Goal: Information Seeking & Learning: Learn about a topic

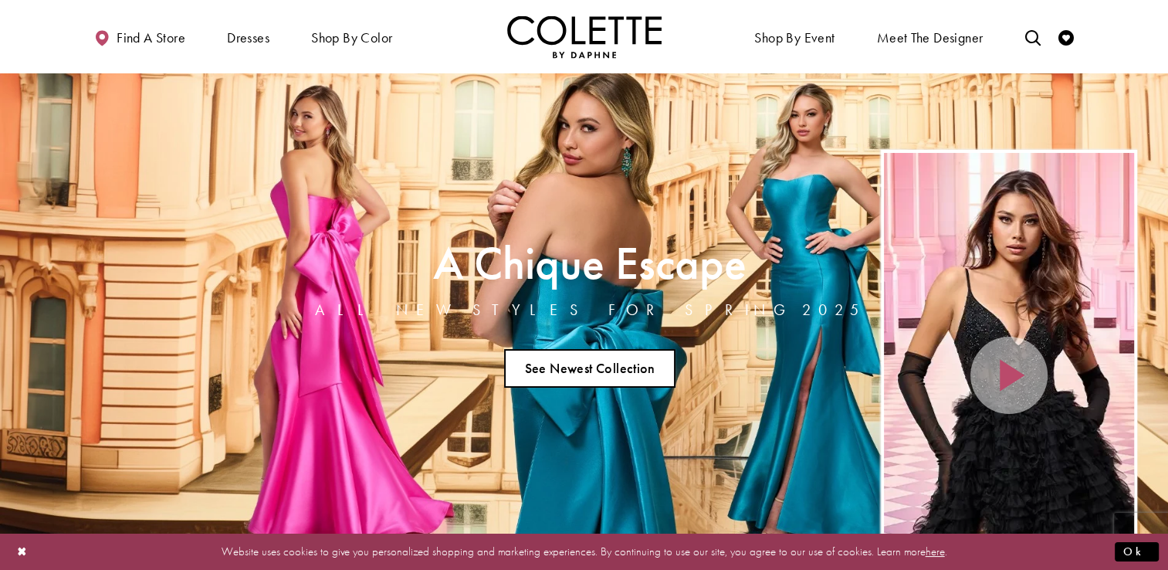
click at [530, 360] on link "See Newest Collection" at bounding box center [589, 368] width 171 height 39
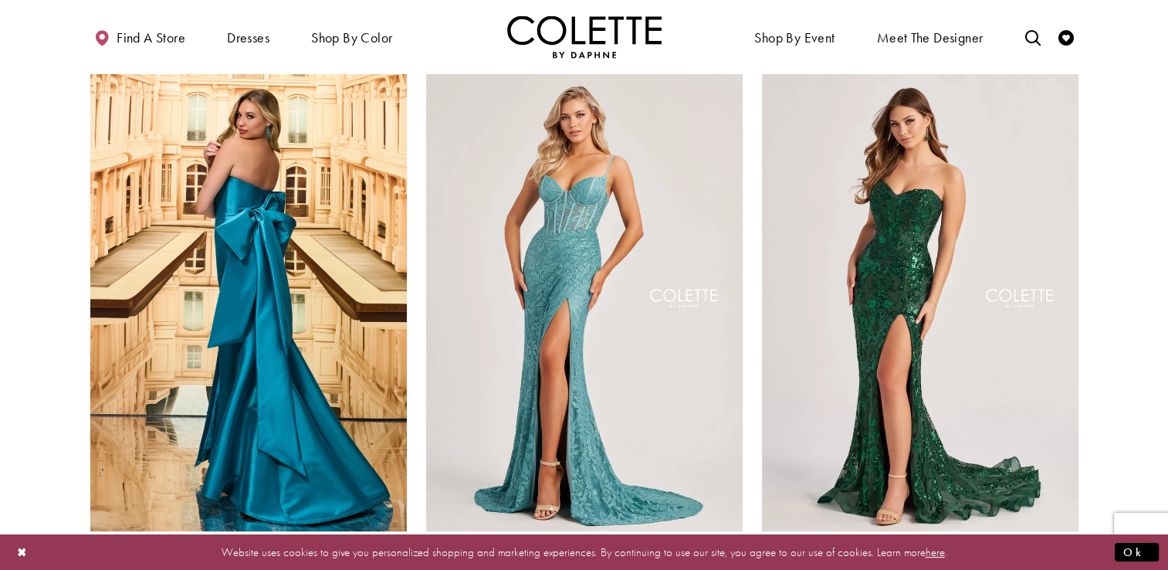
scroll to position [463, 0]
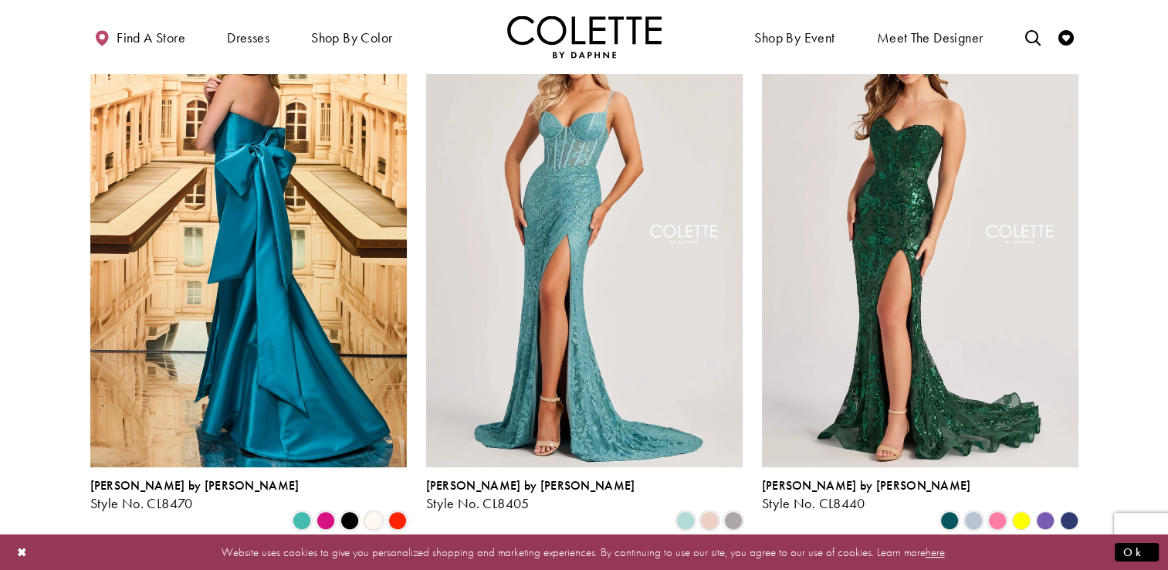
click at [1043, 508] on polygon "Product List" at bounding box center [1045, 520] width 24 height 24
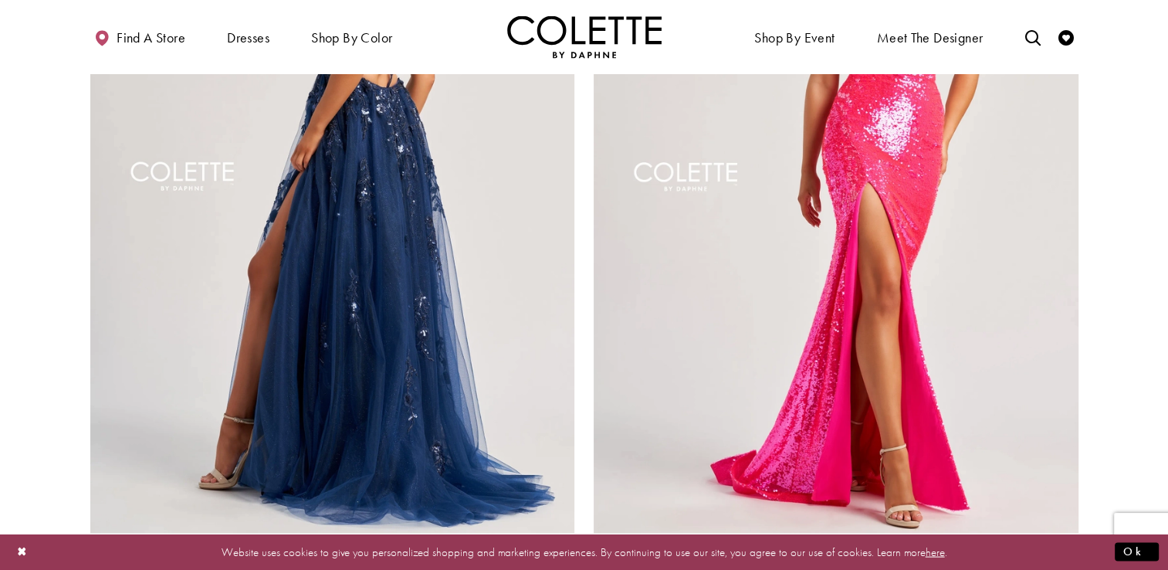
scroll to position [3010, 0]
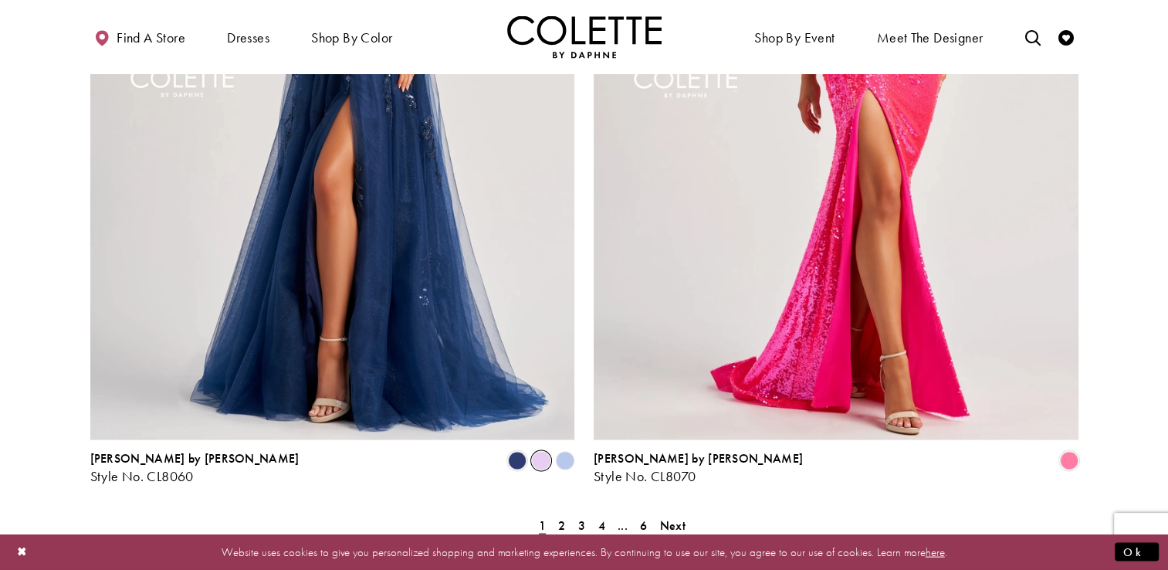
click at [540, 452] on span "Product List" at bounding box center [541, 461] width 19 height 19
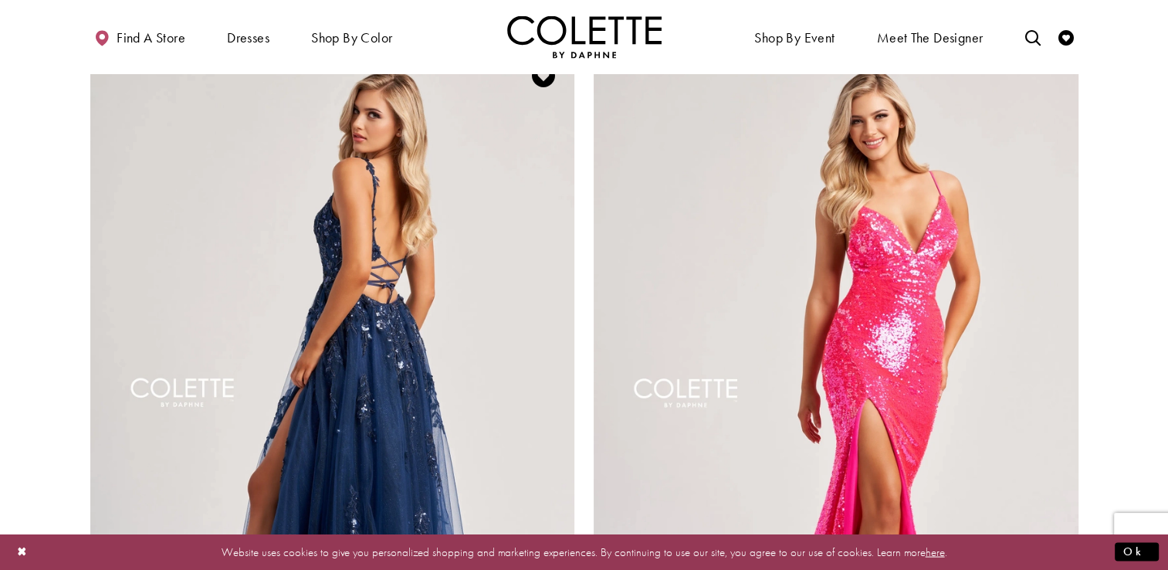
scroll to position [2933, 0]
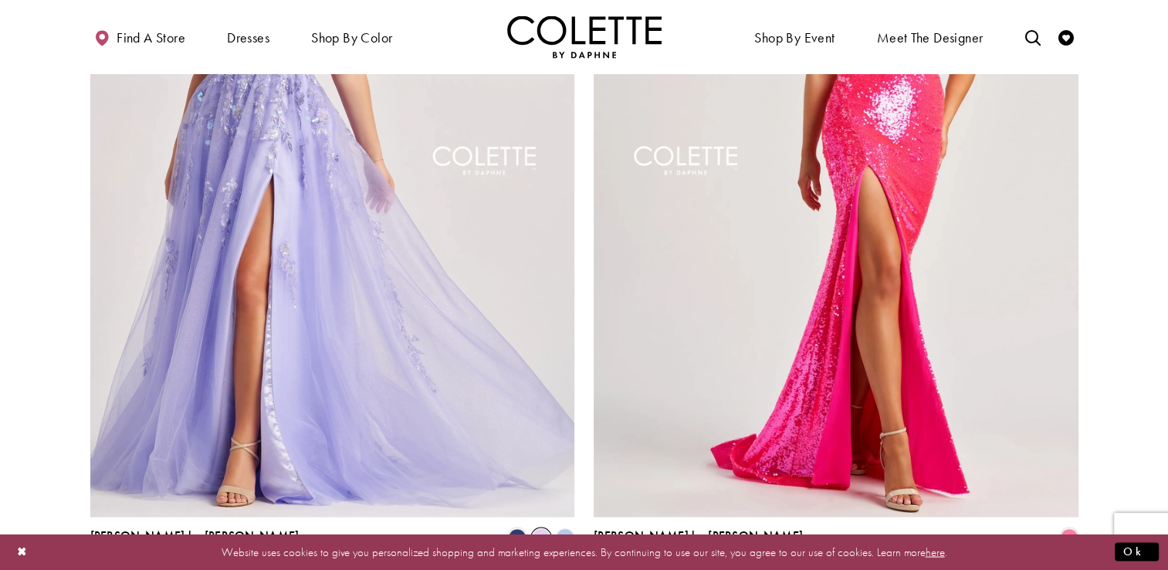
click at [566, 526] on polygon "Product List" at bounding box center [565, 538] width 24 height 24
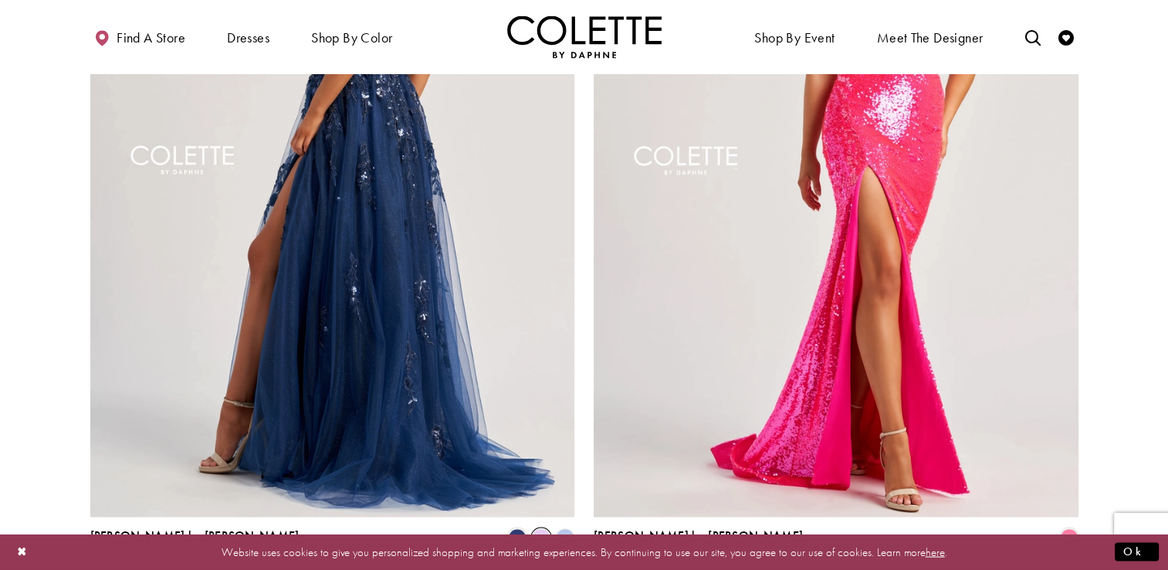
click at [438, 364] on img "Visit Colette by Daphne Style No. CL8060 Page" at bounding box center [332, 165] width 485 height 705
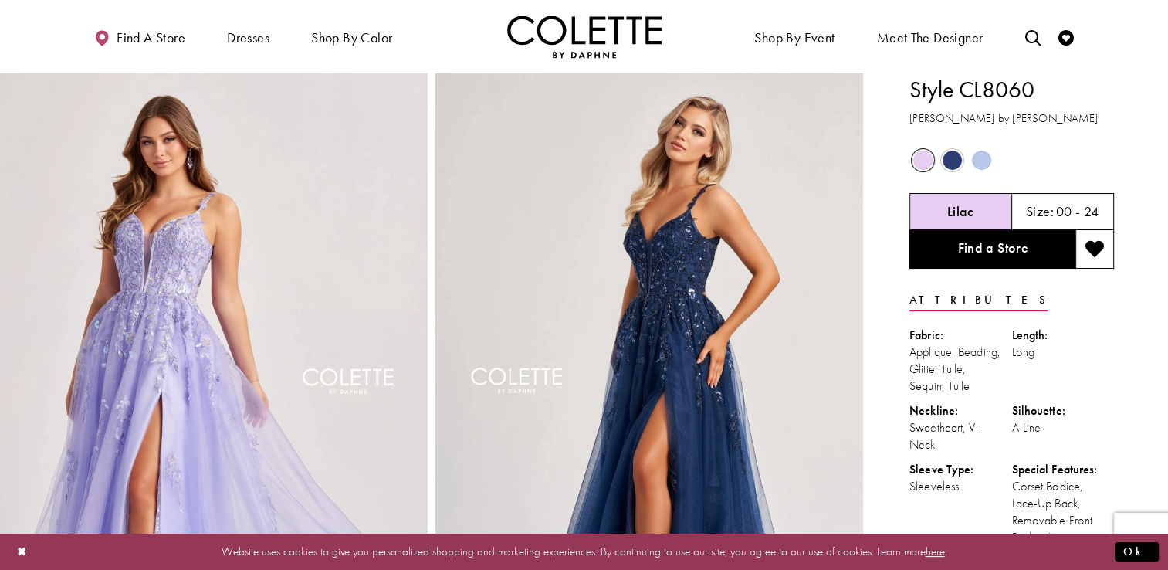
click at [980, 164] on span "Product color controls state depends on size chosen" at bounding box center [981, 160] width 19 height 19
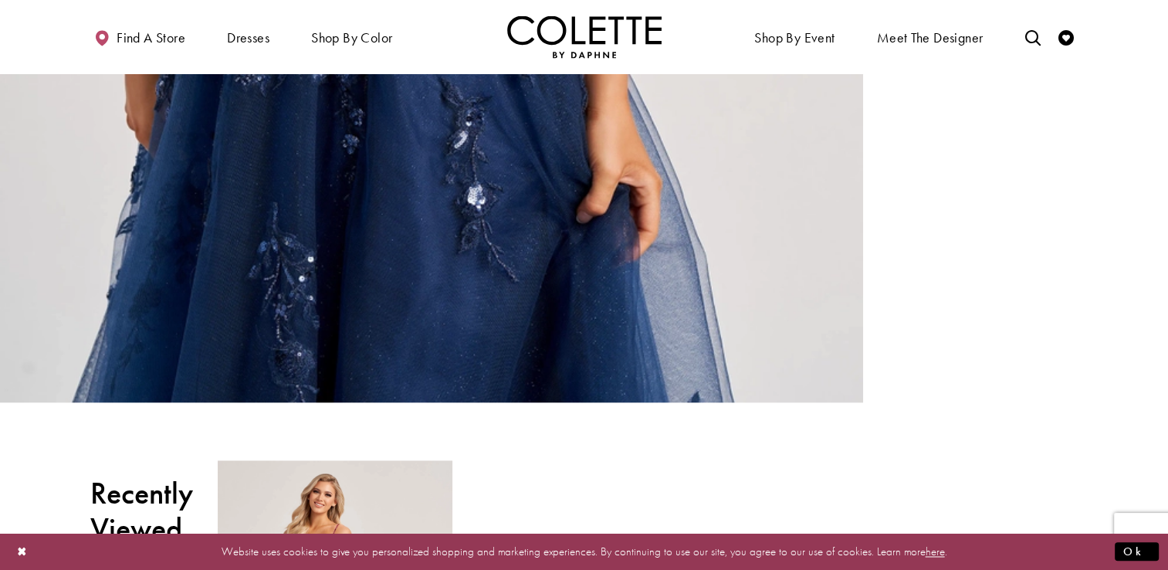
scroll to position [2470, 0]
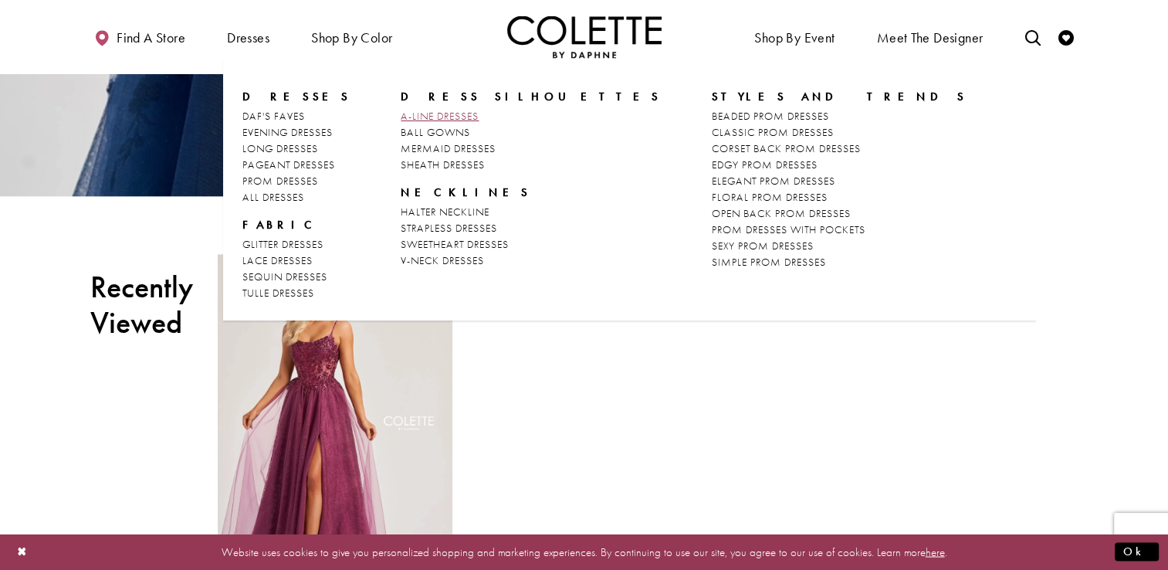
click at [436, 113] on span "A-LINE DRESSES" at bounding box center [440, 116] width 78 height 14
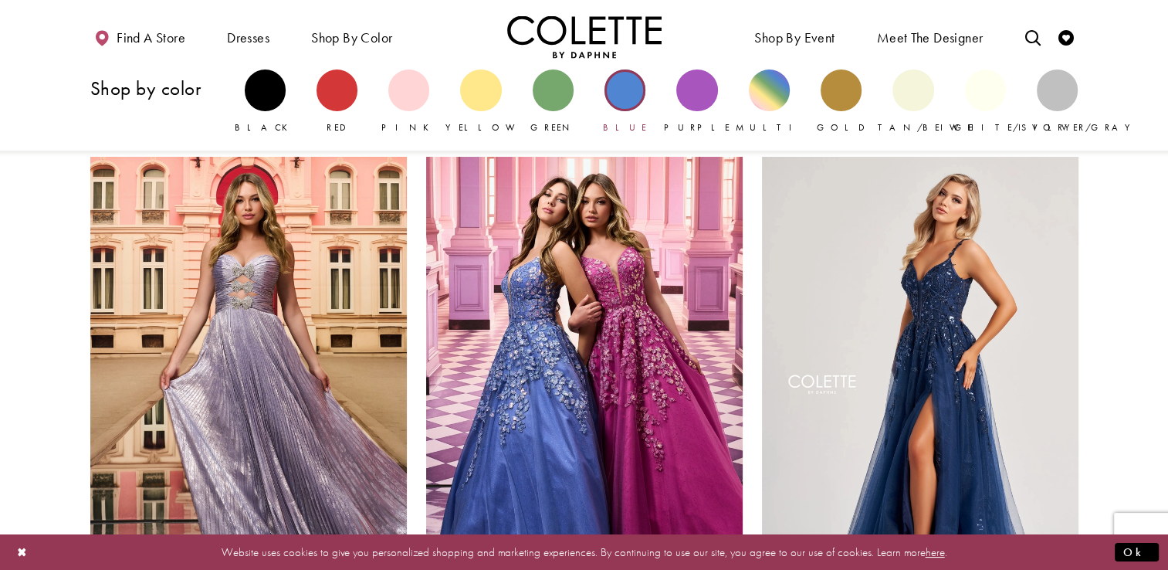
click at [618, 107] on div "Primary block" at bounding box center [624, 89] width 41 height 41
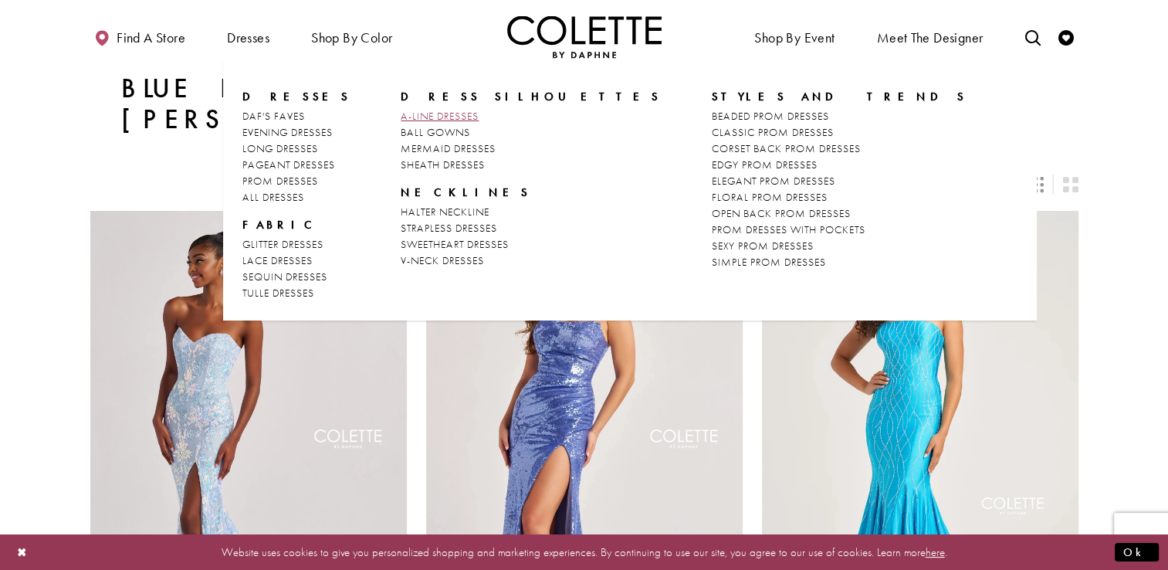
click at [418, 110] on span "A-LINE DRESSES" at bounding box center [440, 116] width 78 height 14
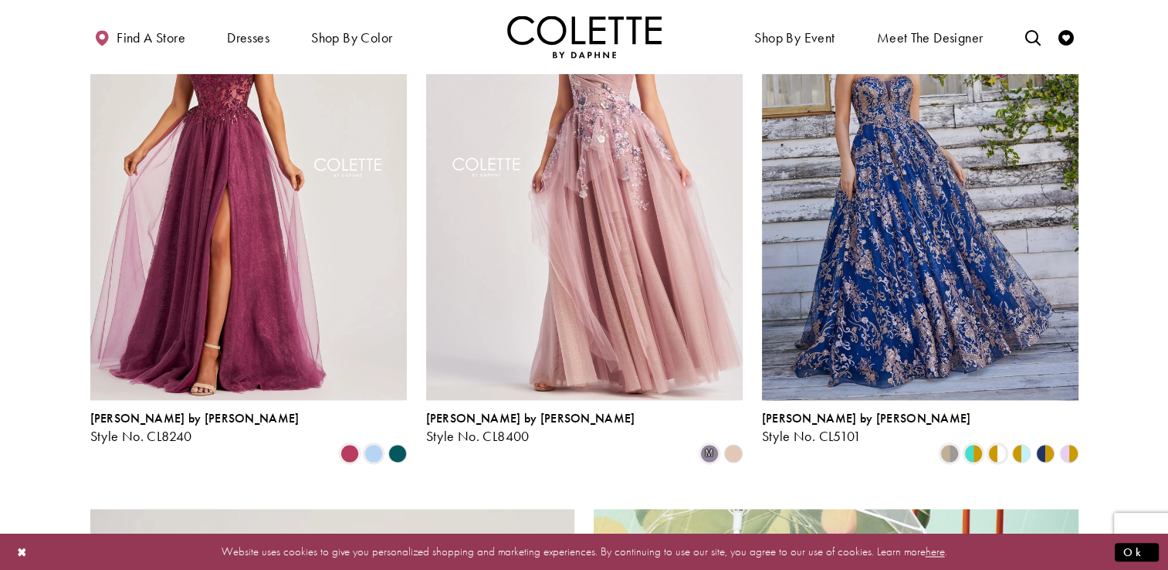
scroll to position [1930, 0]
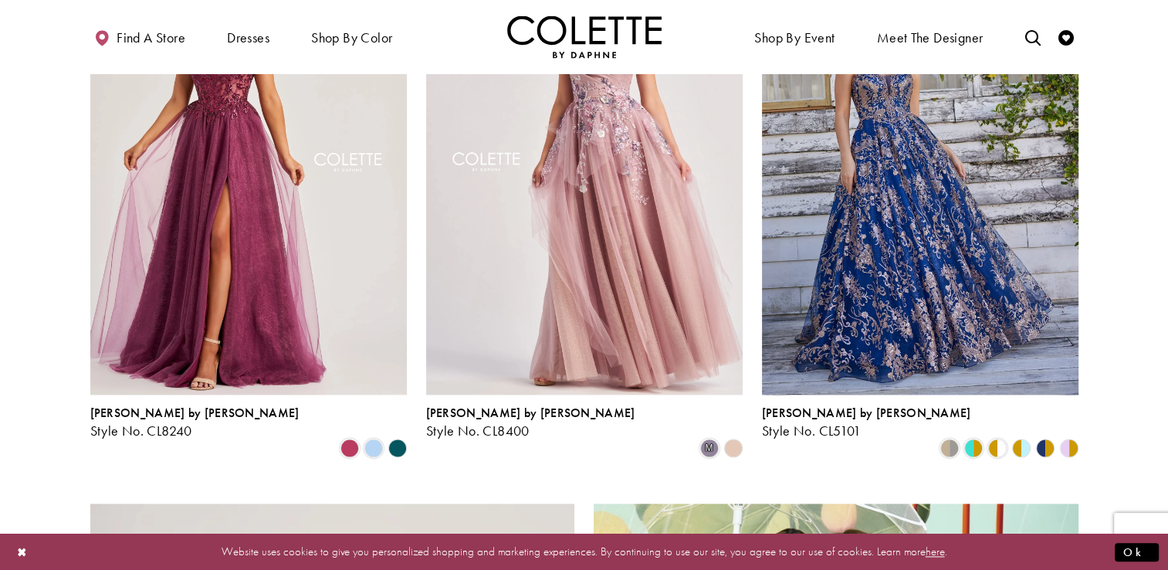
click at [401, 436] on polygon "Product List" at bounding box center [397, 448] width 24 height 24
click at [374, 438] on span "Product List" at bounding box center [373, 447] width 19 height 19
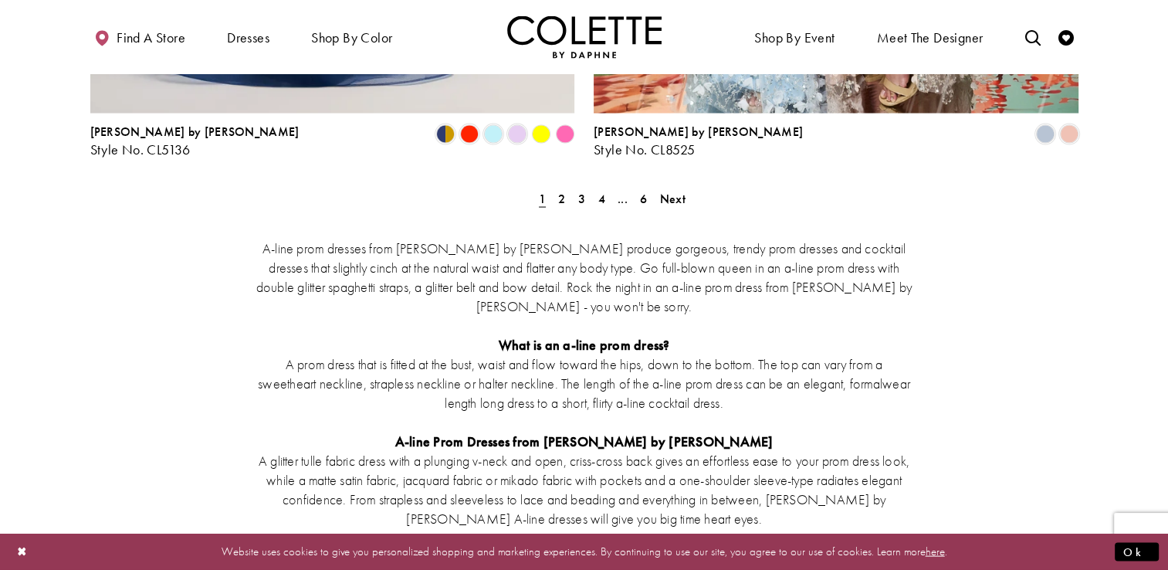
scroll to position [2856, 0]
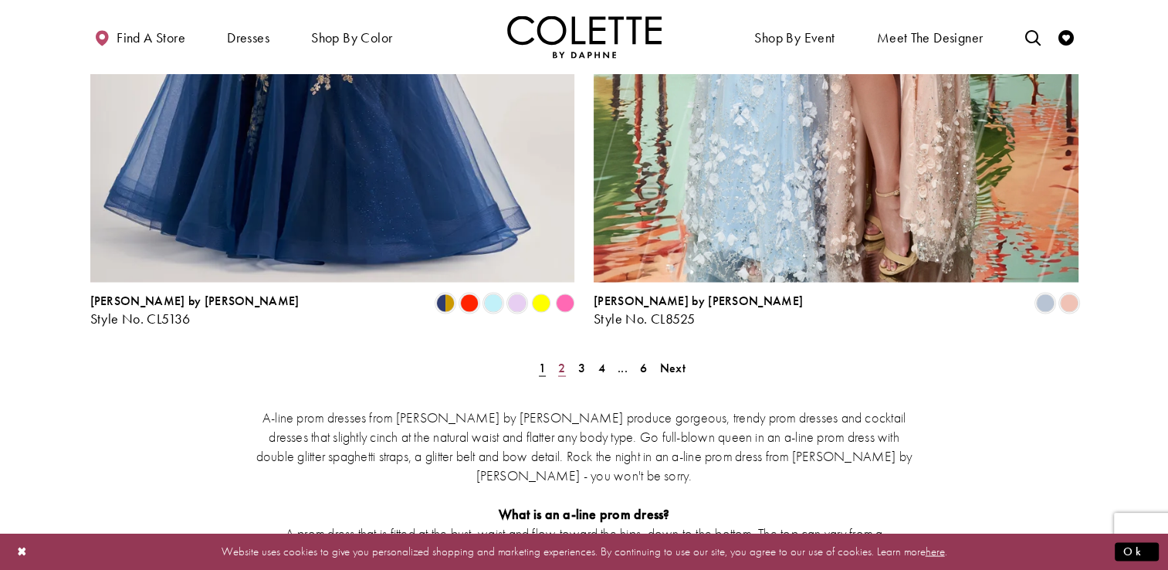
click at [560, 359] on span "2" at bounding box center [561, 367] width 7 height 16
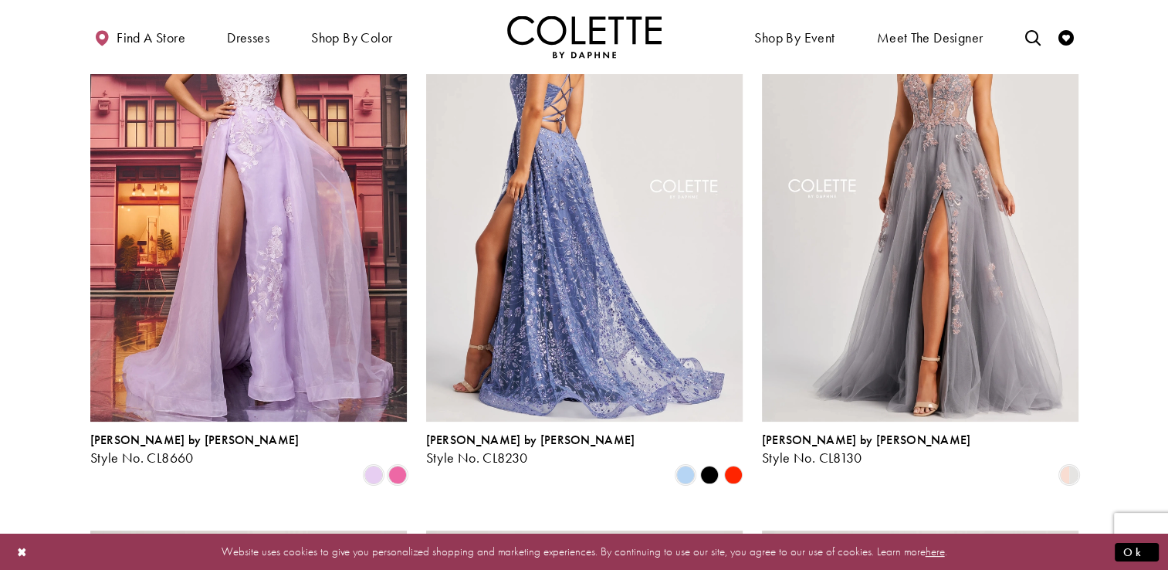
scroll to position [315, 0]
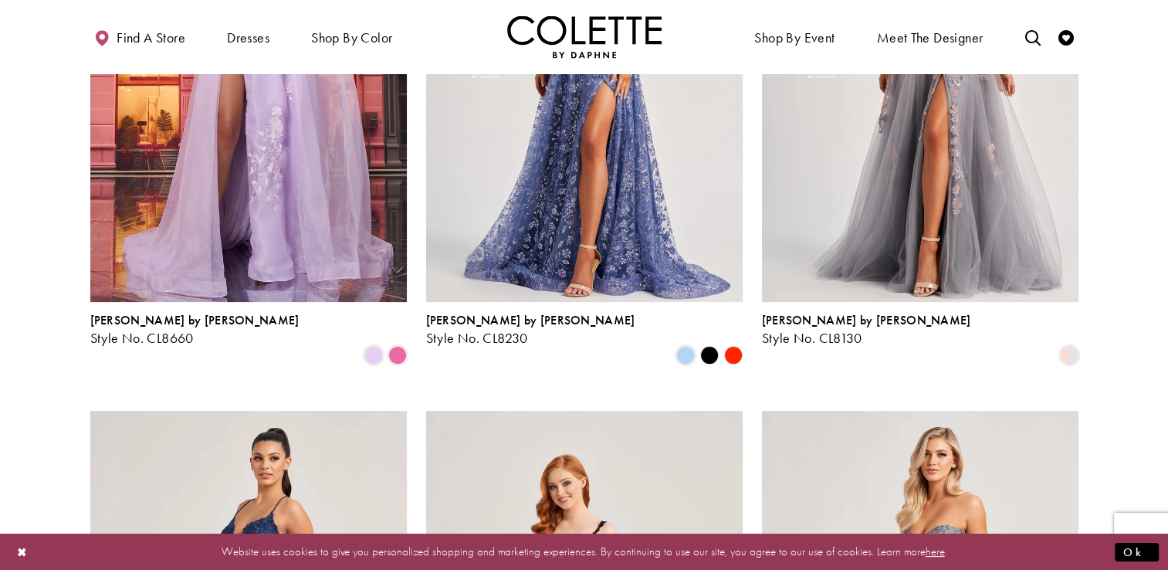
click at [705, 344] on polygon "Product List" at bounding box center [709, 356] width 24 height 24
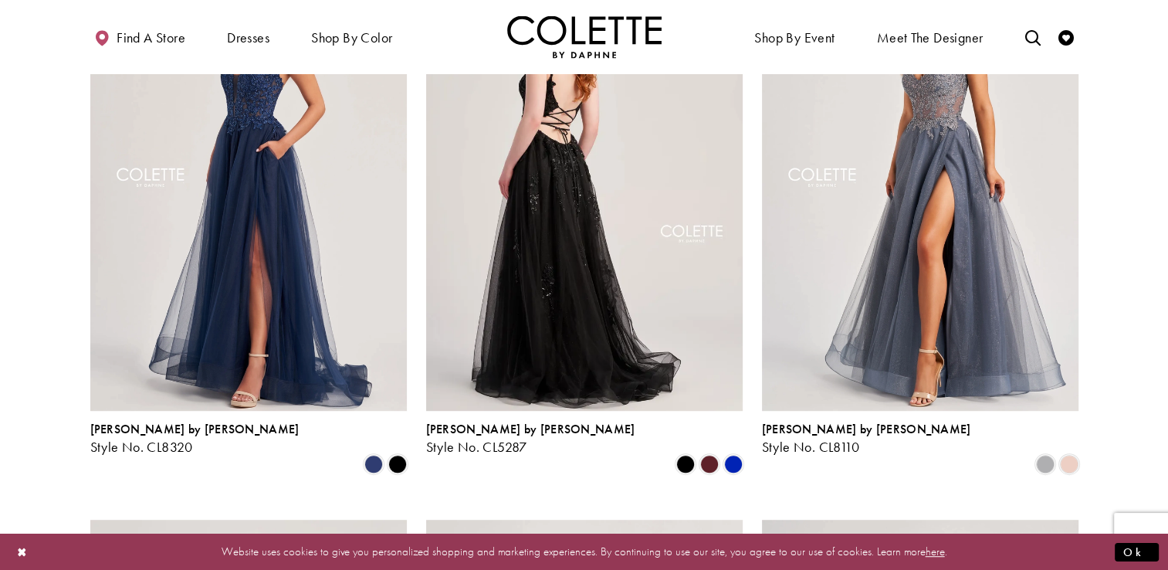
scroll to position [778, 0]
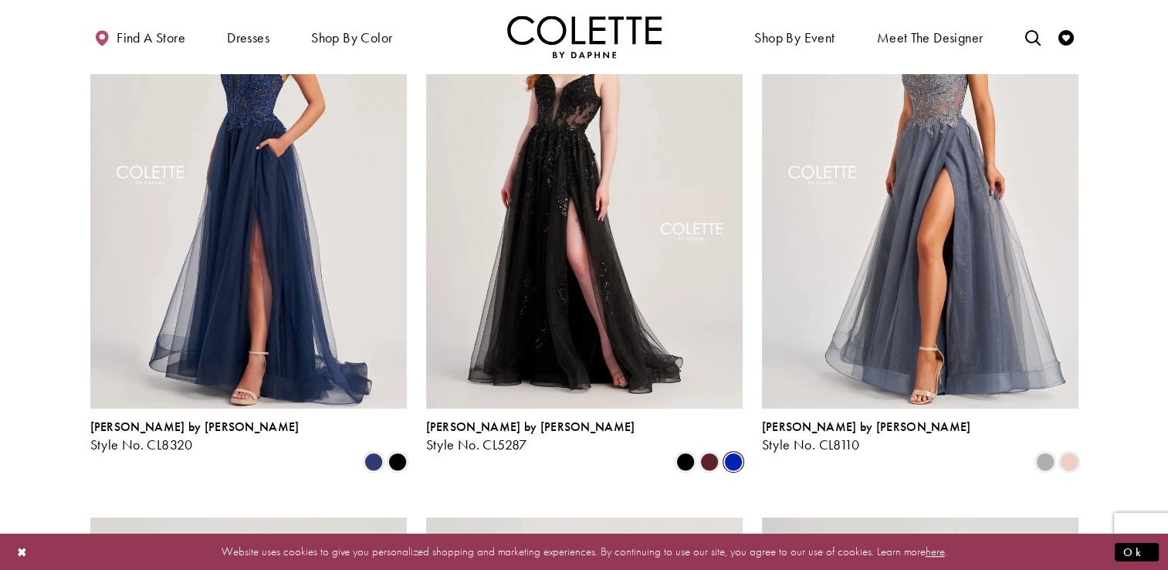
click at [734, 452] on span "Product List" at bounding box center [733, 461] width 19 height 19
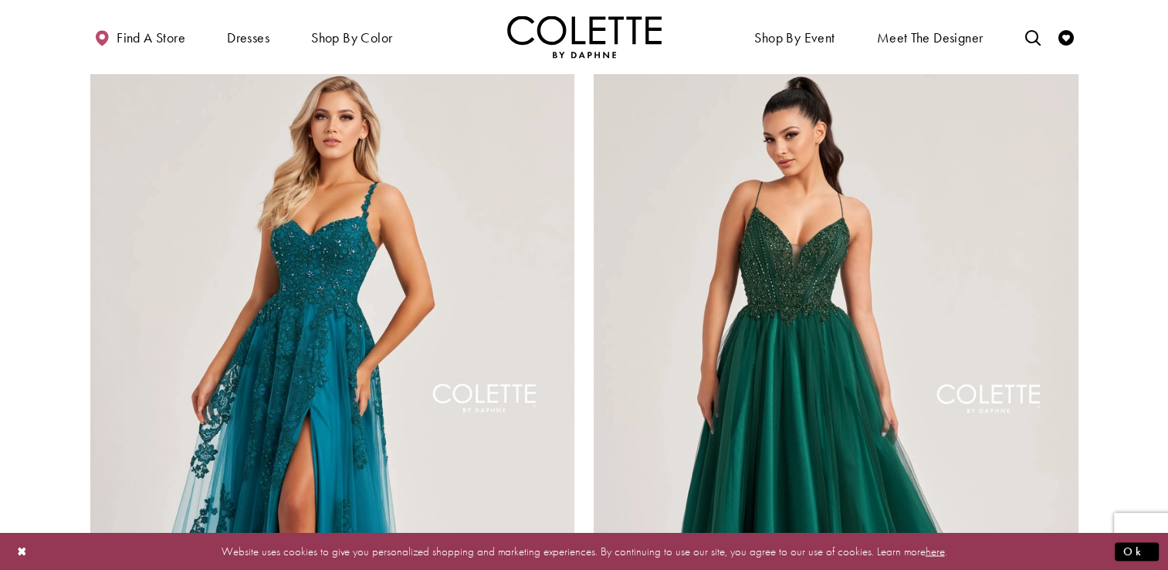
scroll to position [2245, 0]
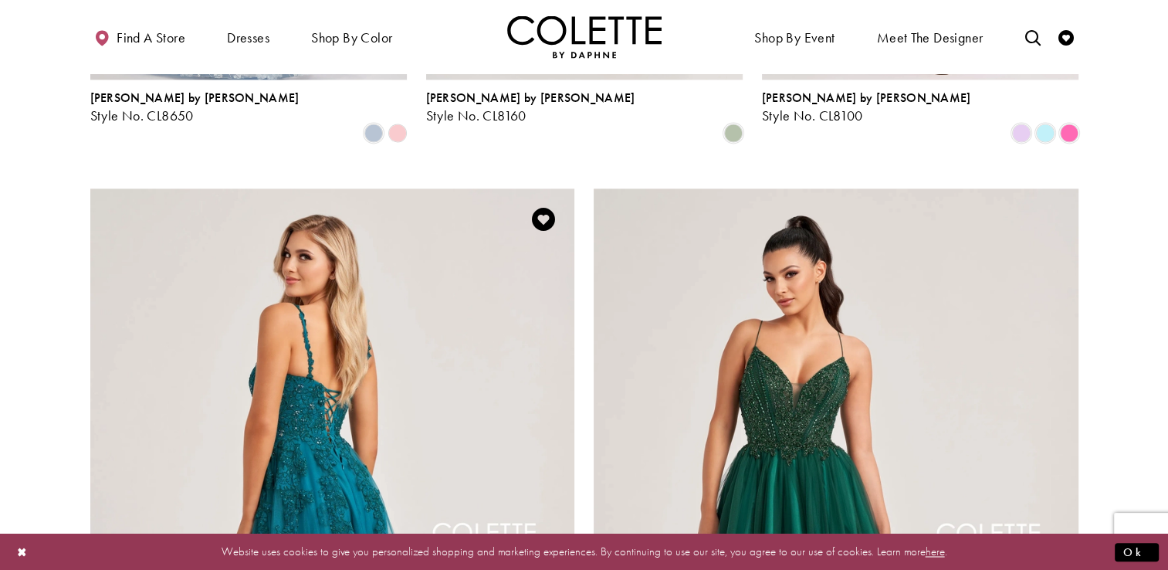
click at [364, 403] on img "Visit Colette by Daphne Style No. CL8220 Page" at bounding box center [332, 540] width 485 height 705
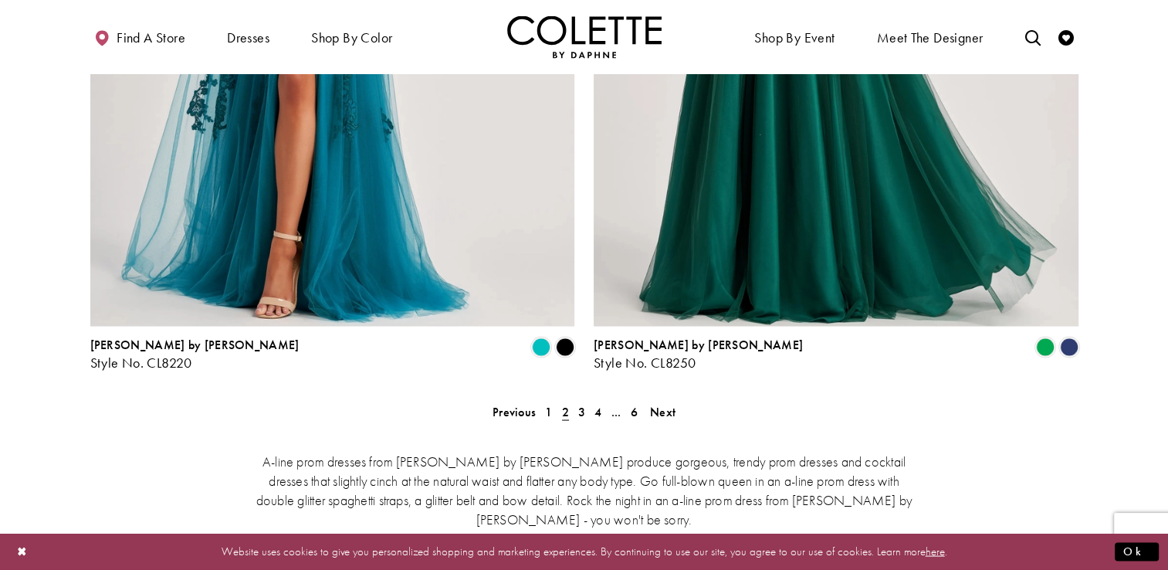
scroll to position [2785, 0]
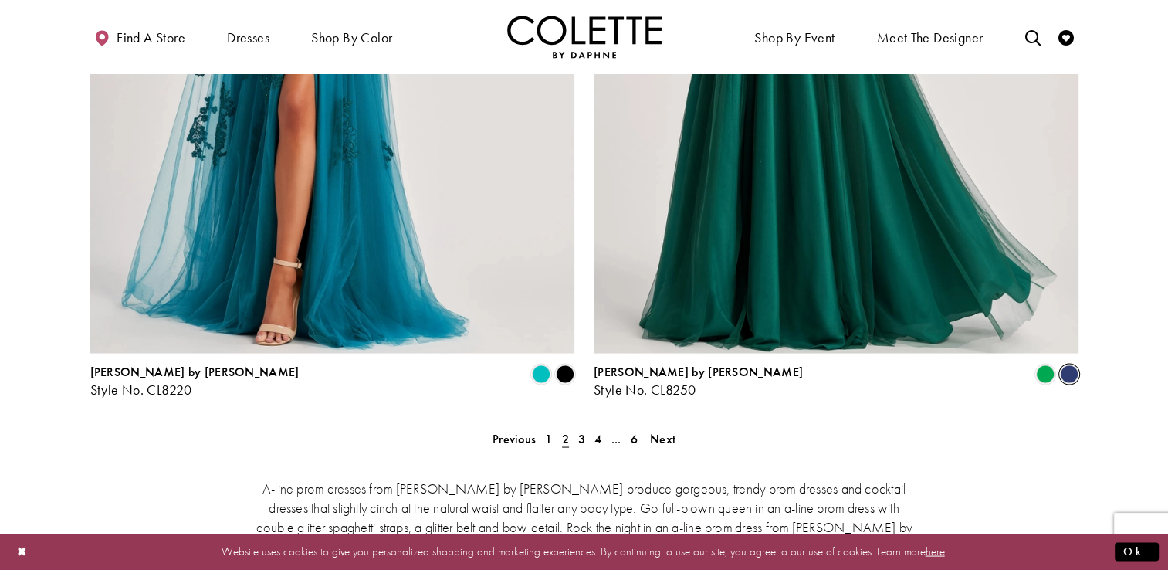
click at [1065, 364] on span "Product List" at bounding box center [1069, 373] width 19 height 19
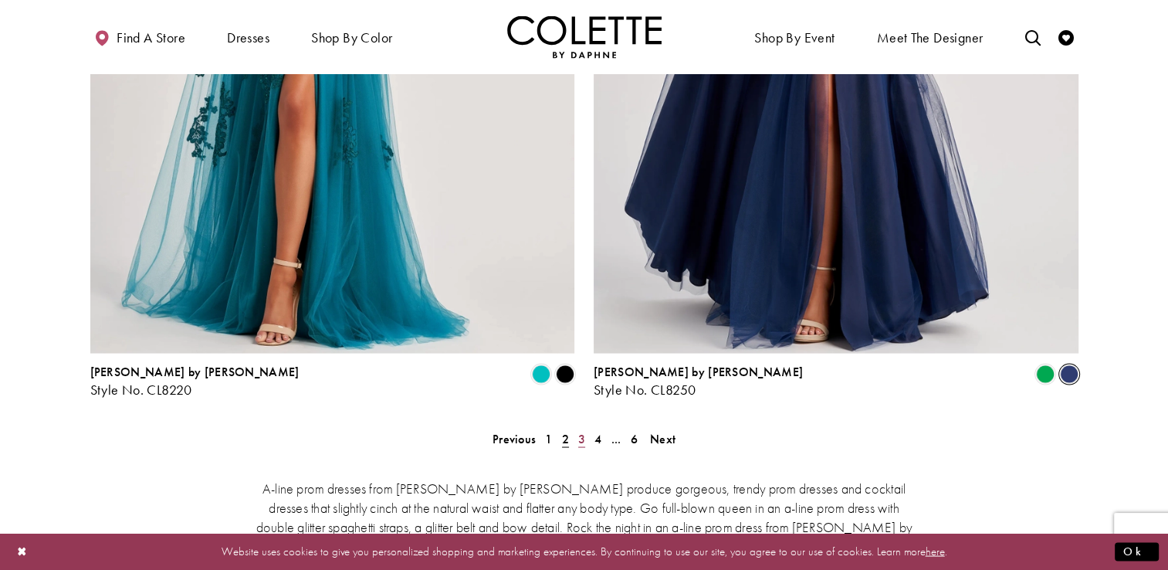
click at [579, 430] on span "3" at bounding box center [581, 438] width 7 height 16
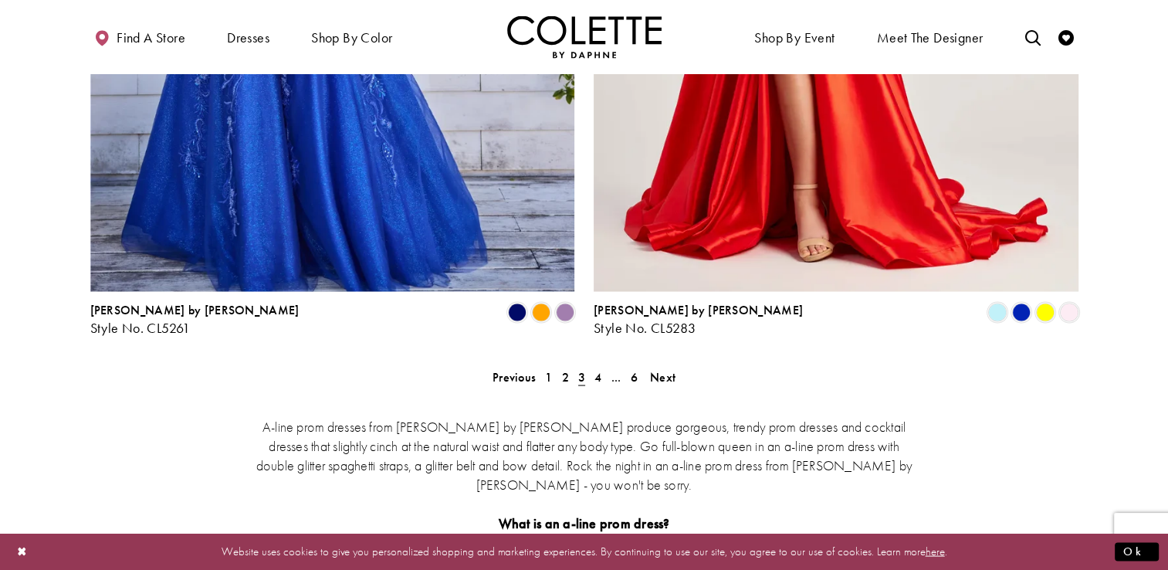
scroll to position [2939, 0]
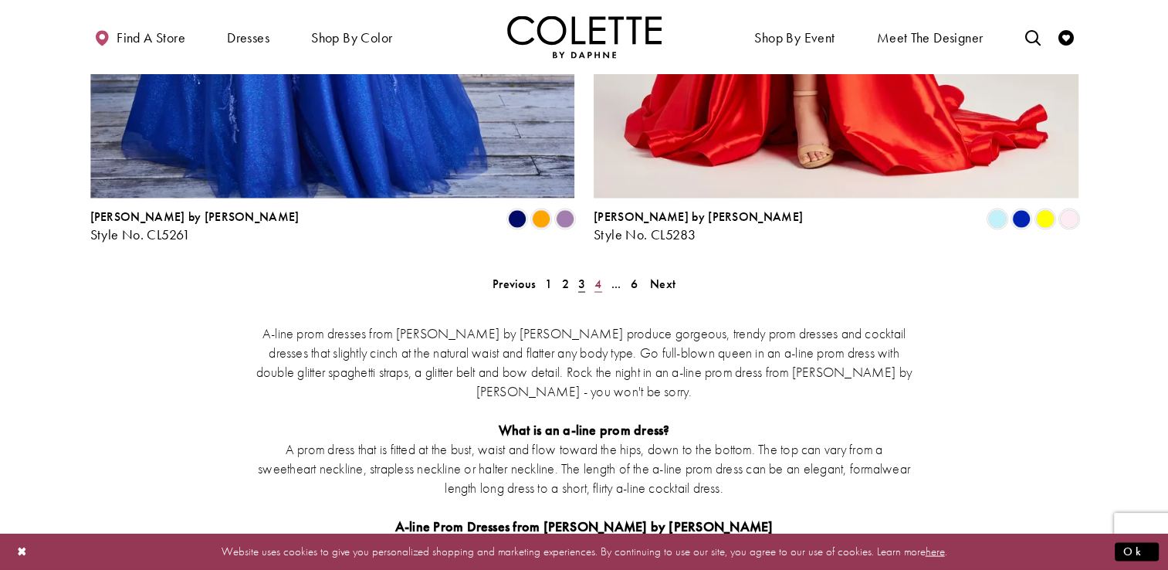
click at [600, 276] on span "4" at bounding box center [597, 284] width 7 height 16
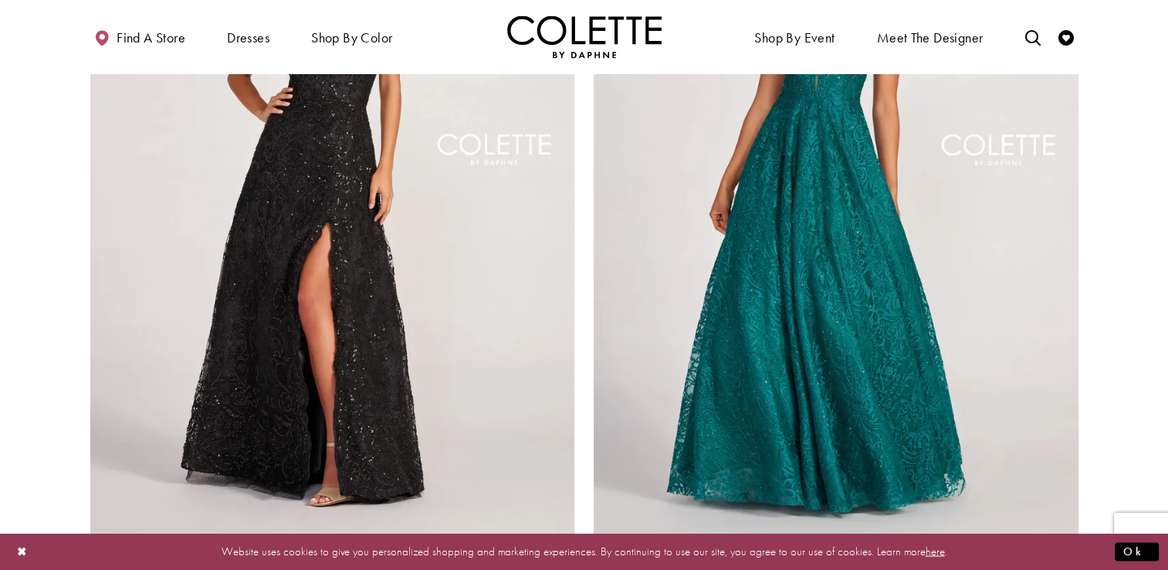
scroll to position [2708, 0]
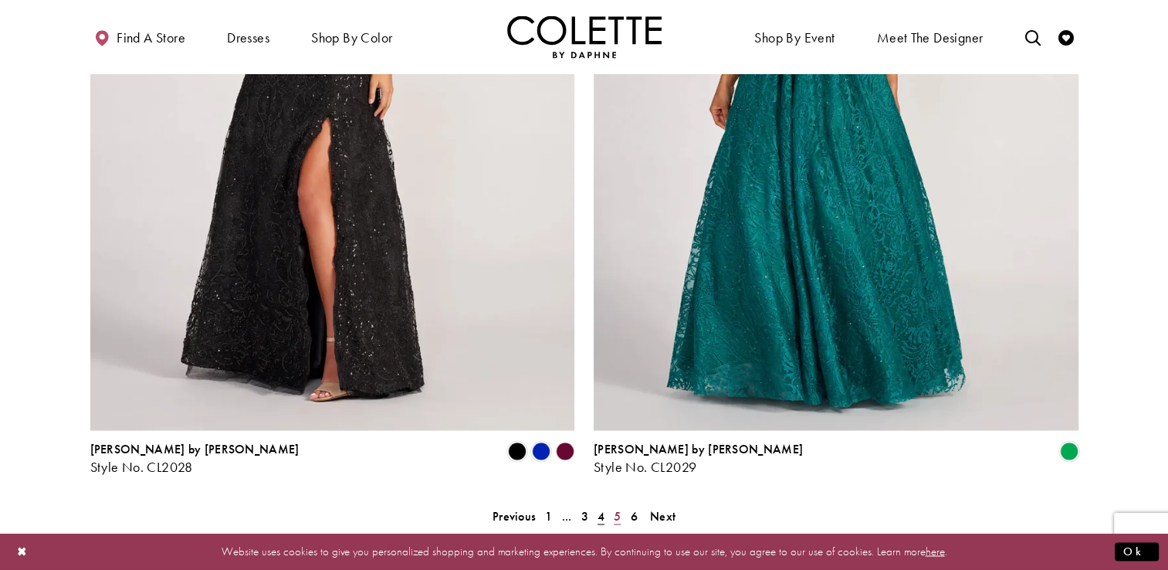
click at [616, 507] on span "5" at bounding box center [617, 515] width 7 height 16
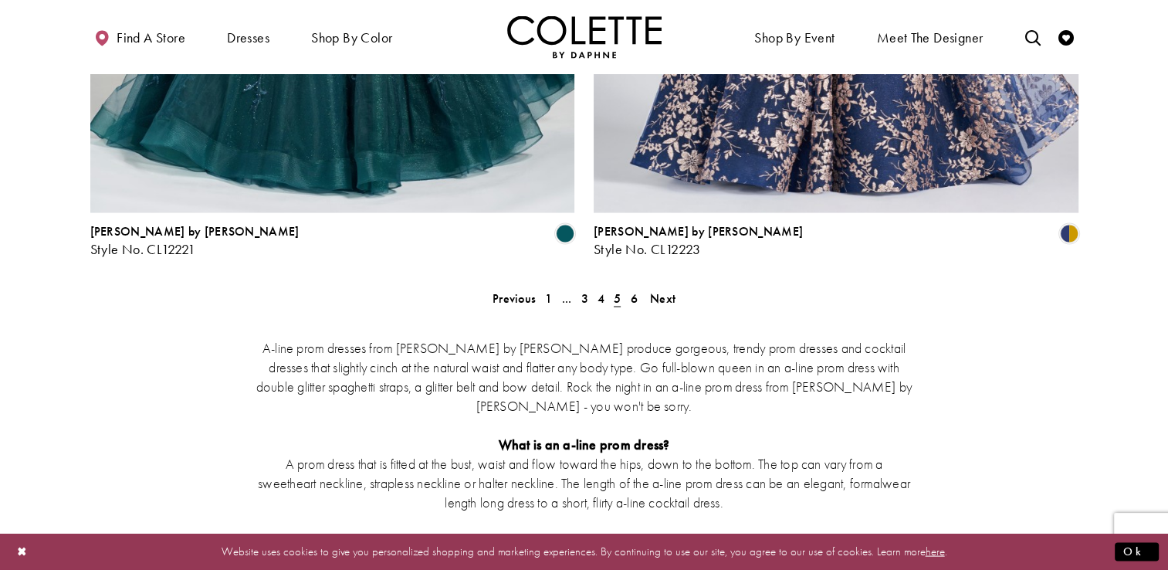
scroll to position [2939, 0]
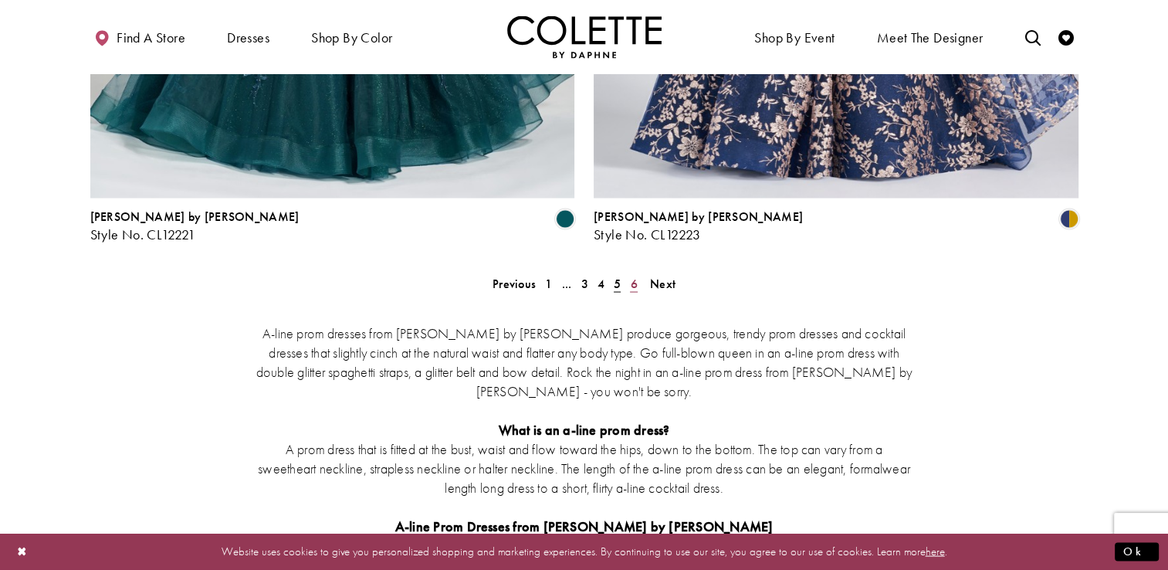
click at [639, 272] on link "6" at bounding box center [633, 283] width 16 height 22
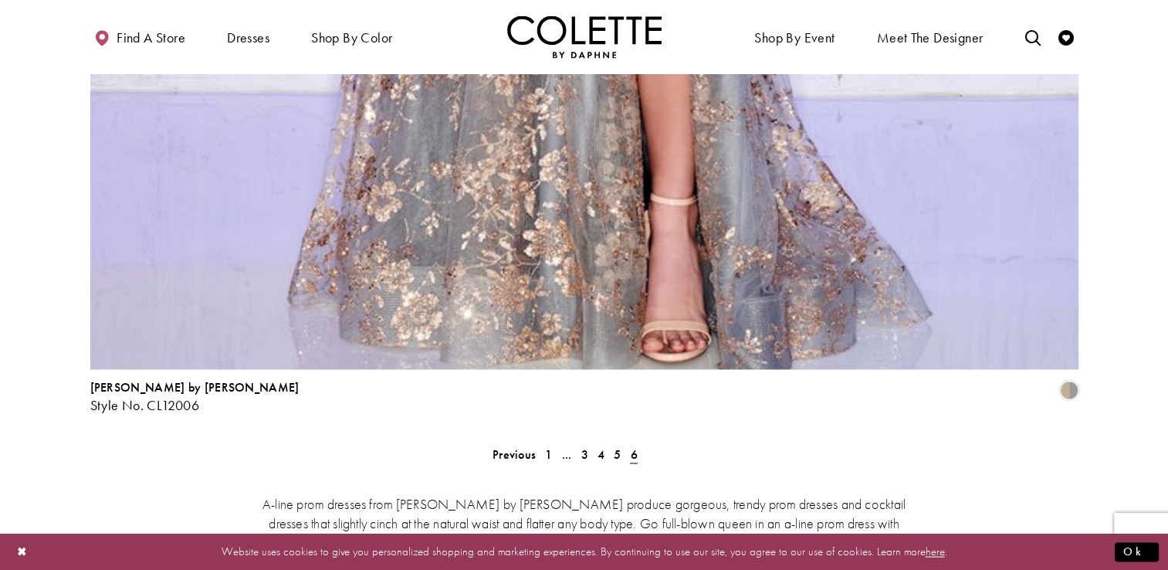
scroll to position [2631, 0]
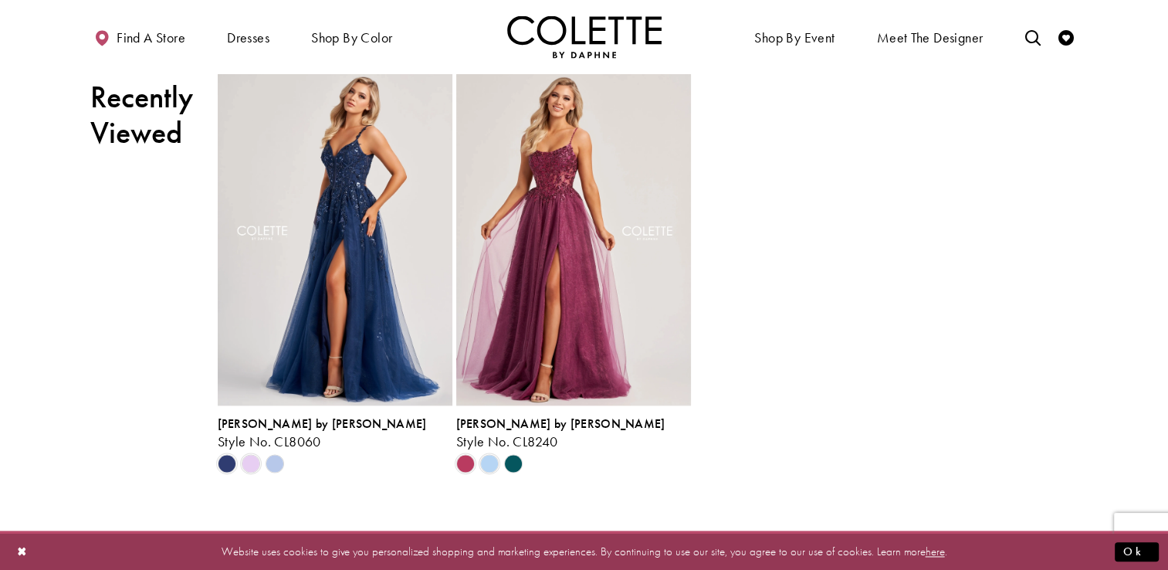
scroll to position [1621, 0]
